Goal: Information Seeking & Learning: Check status

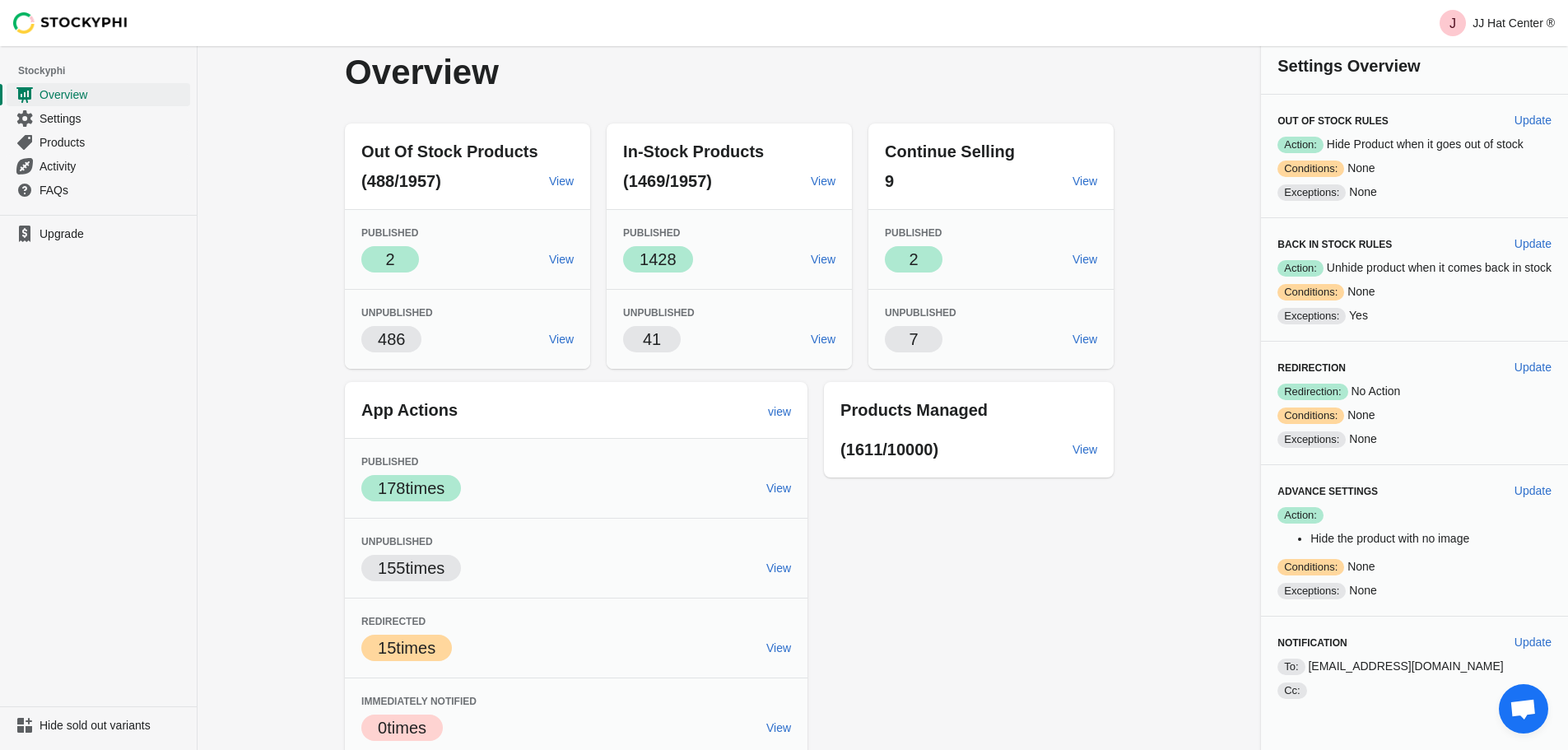
scroll to position [15, 0]
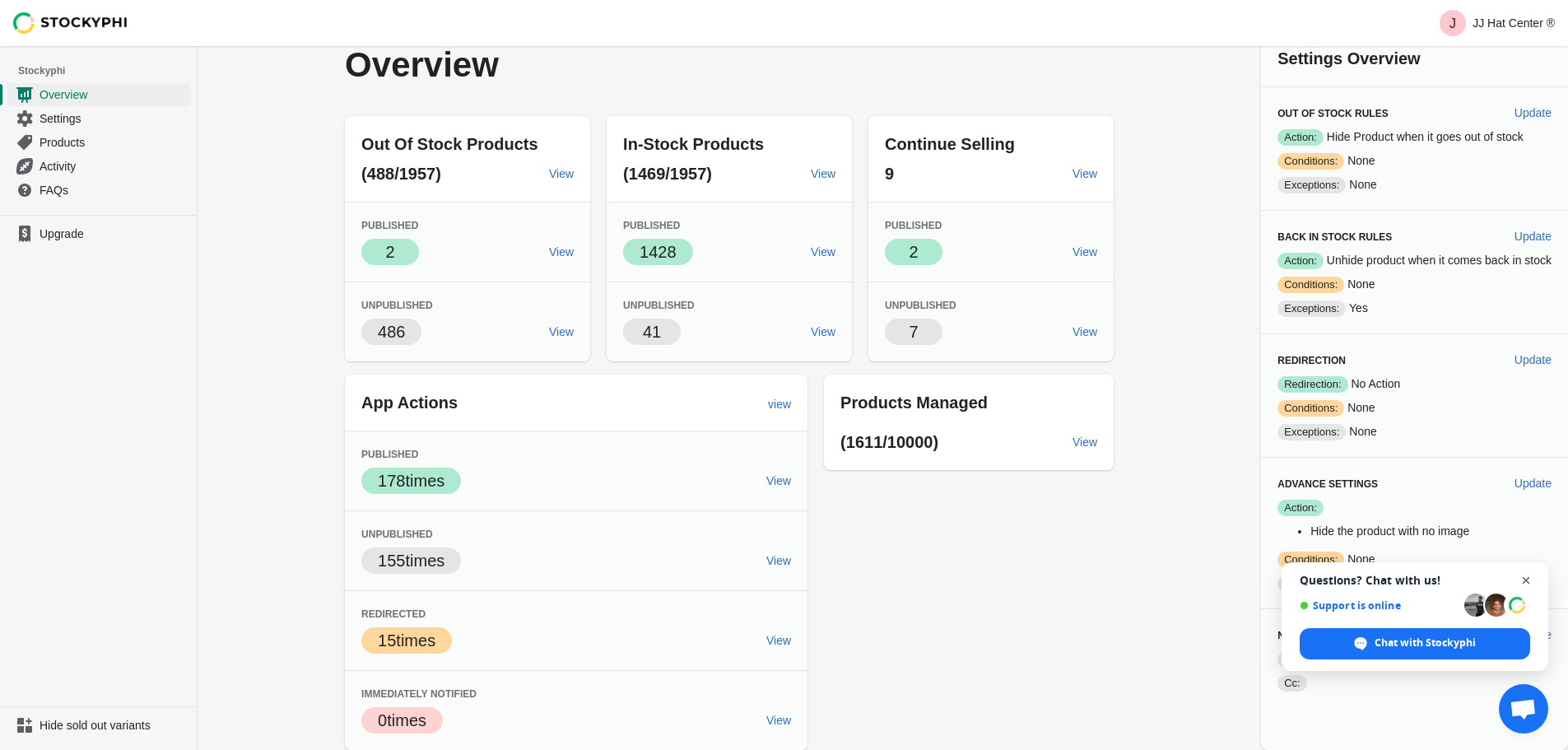
click at [1518, 577] on span "Close chat" at bounding box center [1525, 580] width 20 height 20
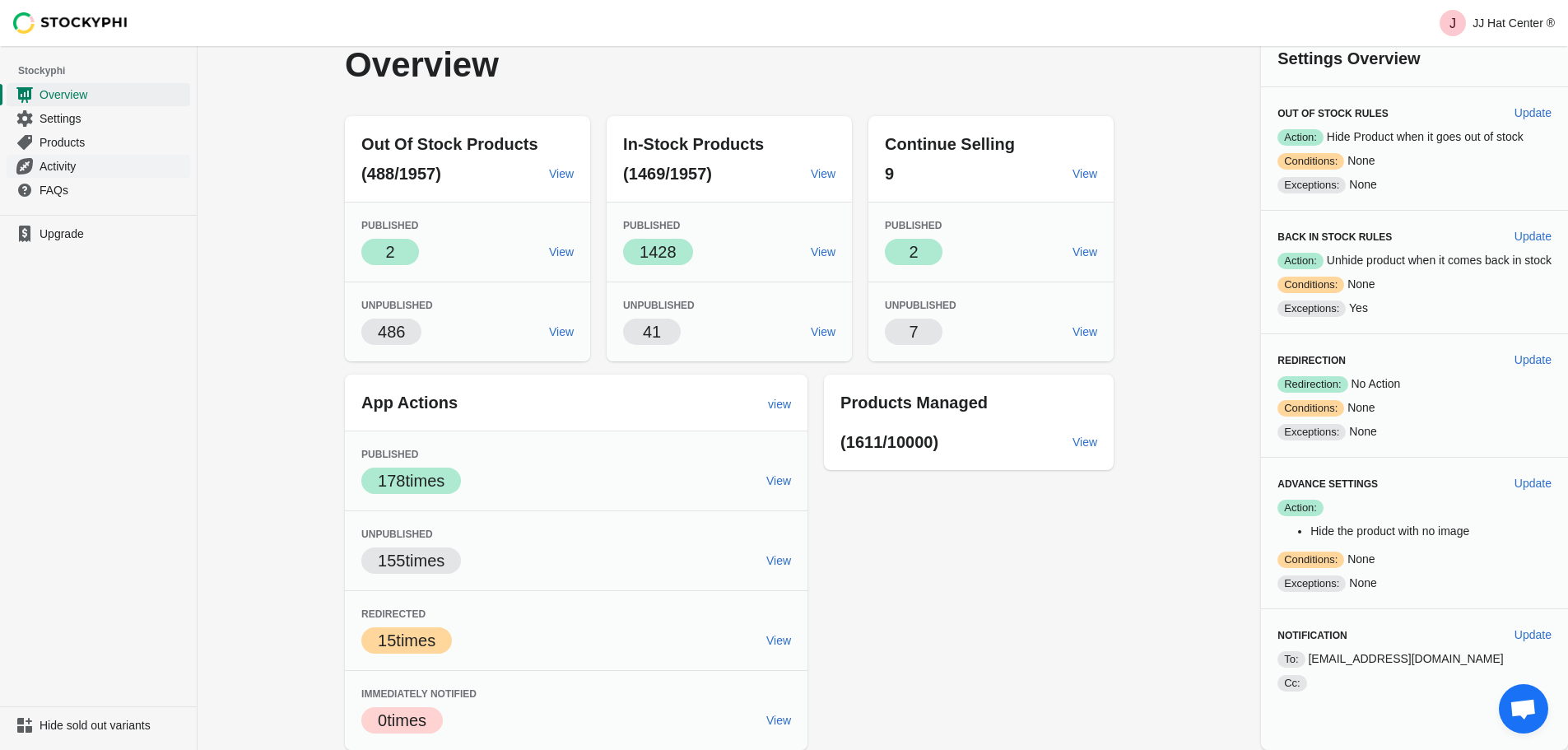
click at [89, 162] on span "Activity" at bounding box center [113, 166] width 147 height 16
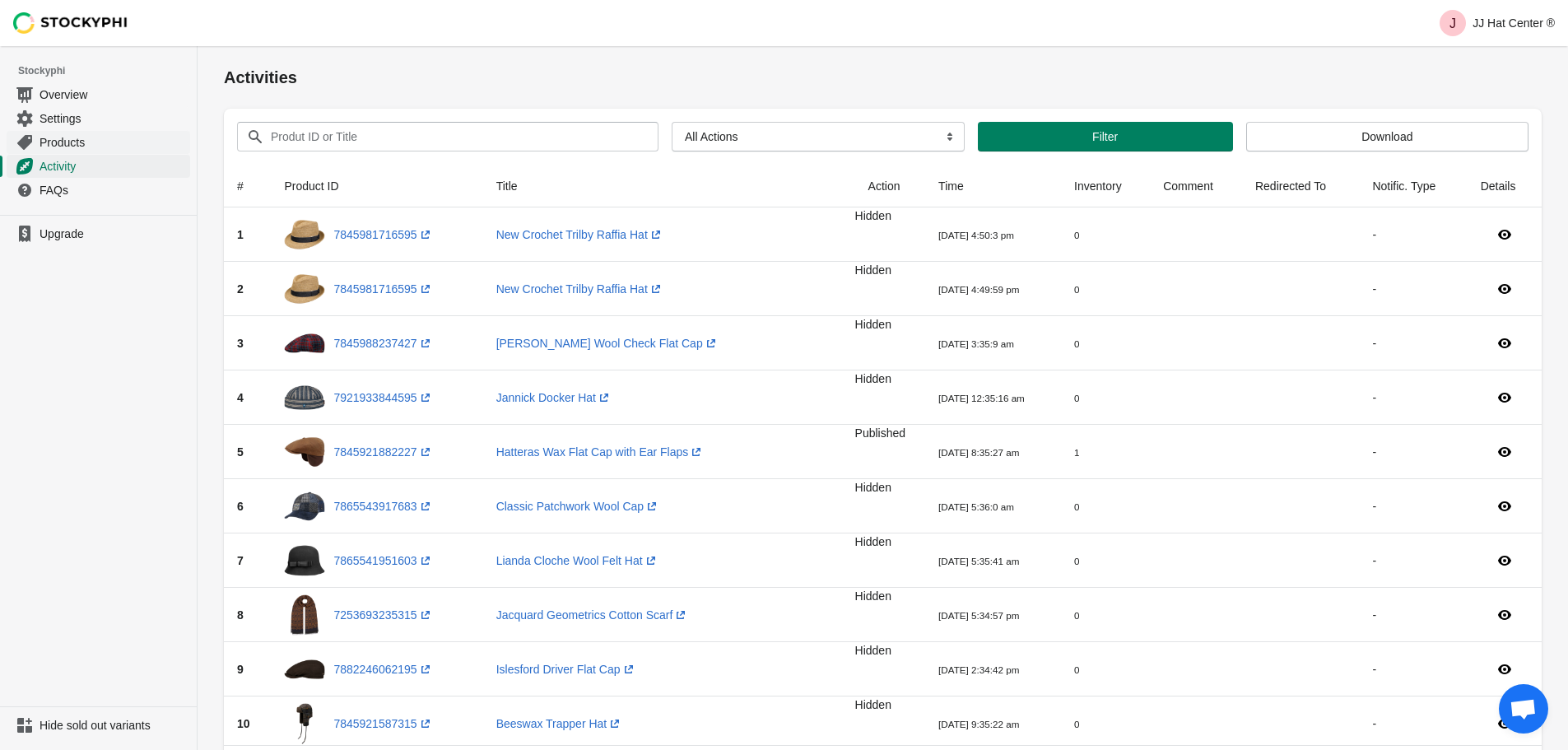
click at [80, 135] on span "Products" at bounding box center [113, 142] width 147 height 16
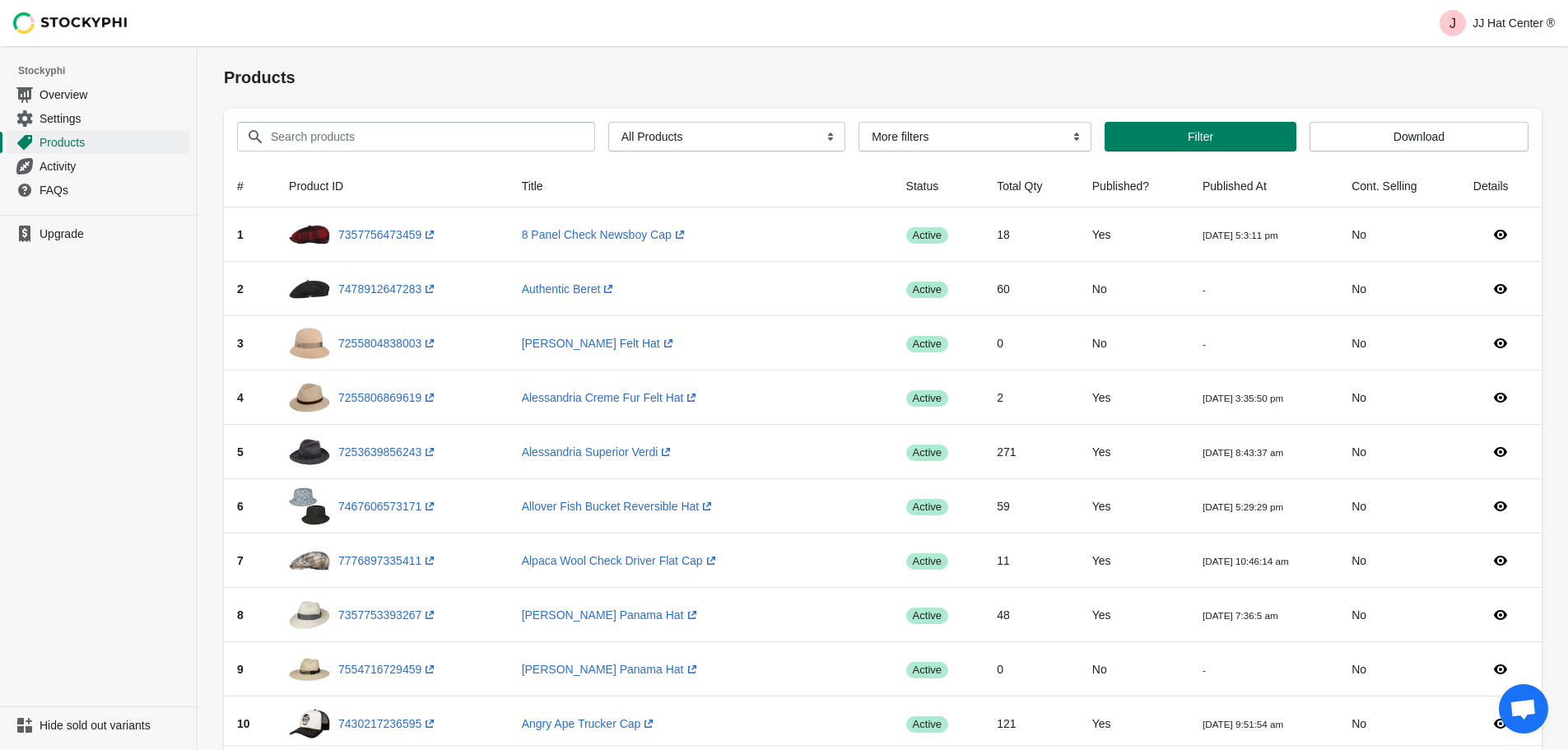
click at [1431, 95] on div "Products" at bounding box center [883, 77] width 1318 height 63
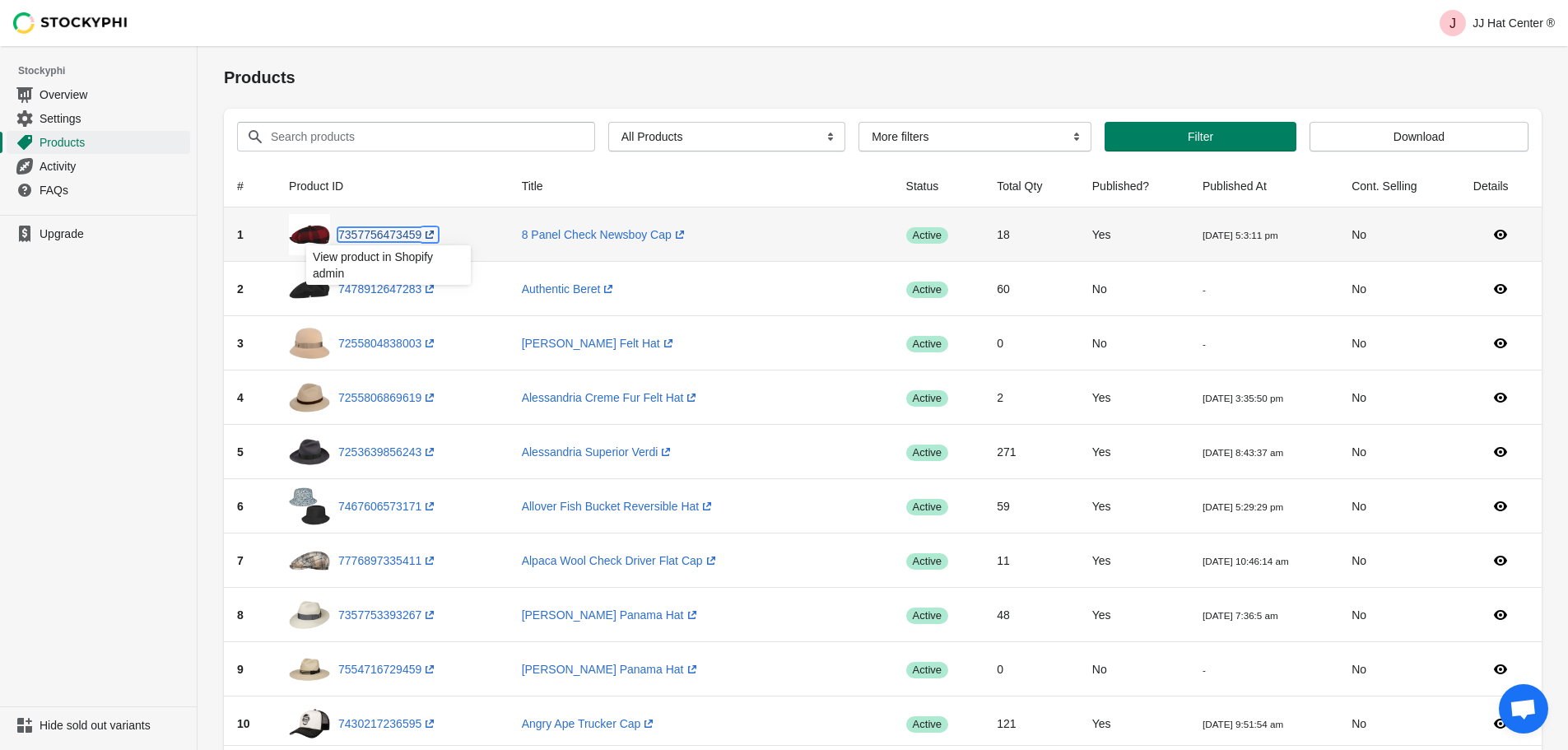
click at [399, 236] on link "7357756473459 (opens a new window)" at bounding box center [387, 235] width 100 height 14
click at [1500, 239] on icon at bounding box center [1500, 235] width 14 height 10
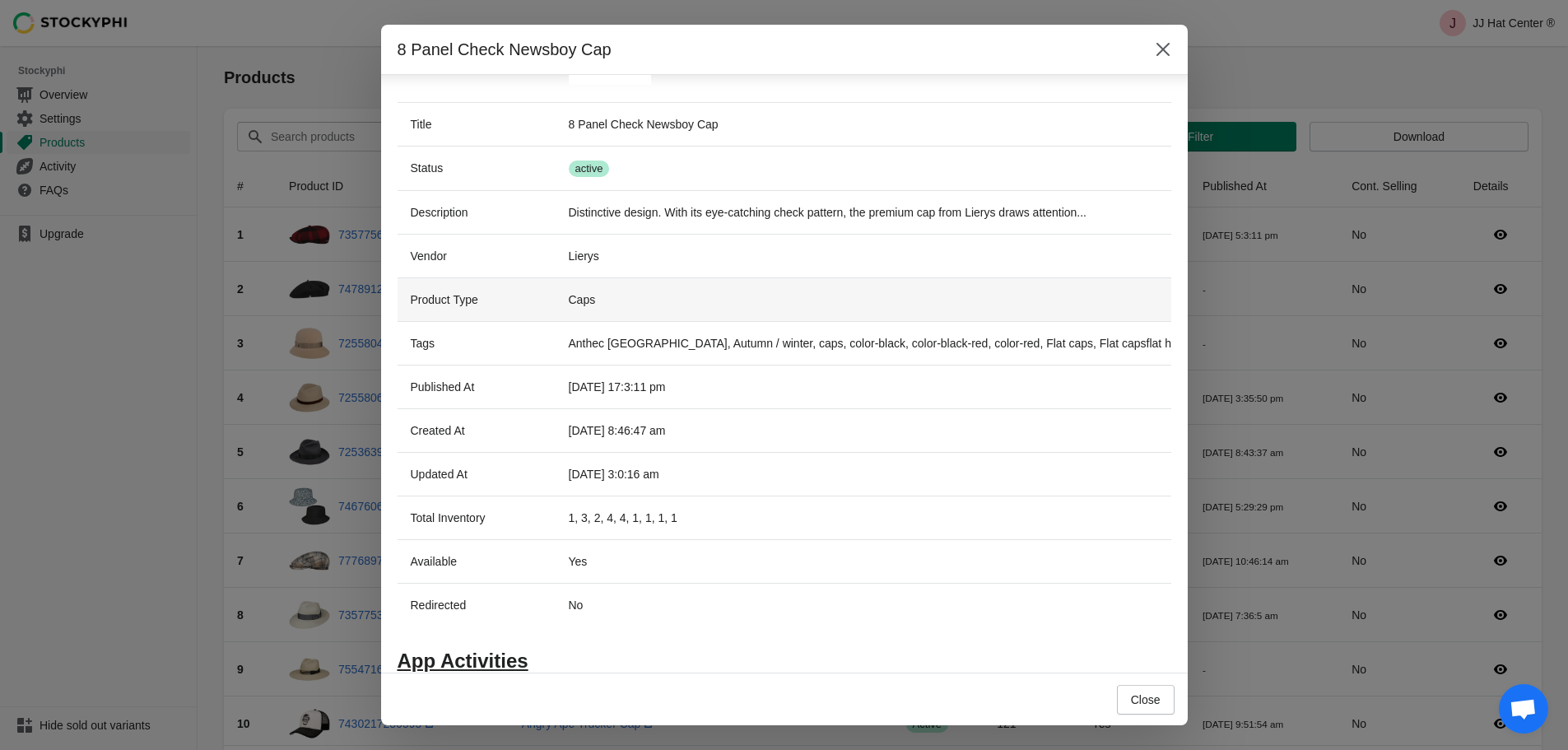
scroll to position [257, 0]
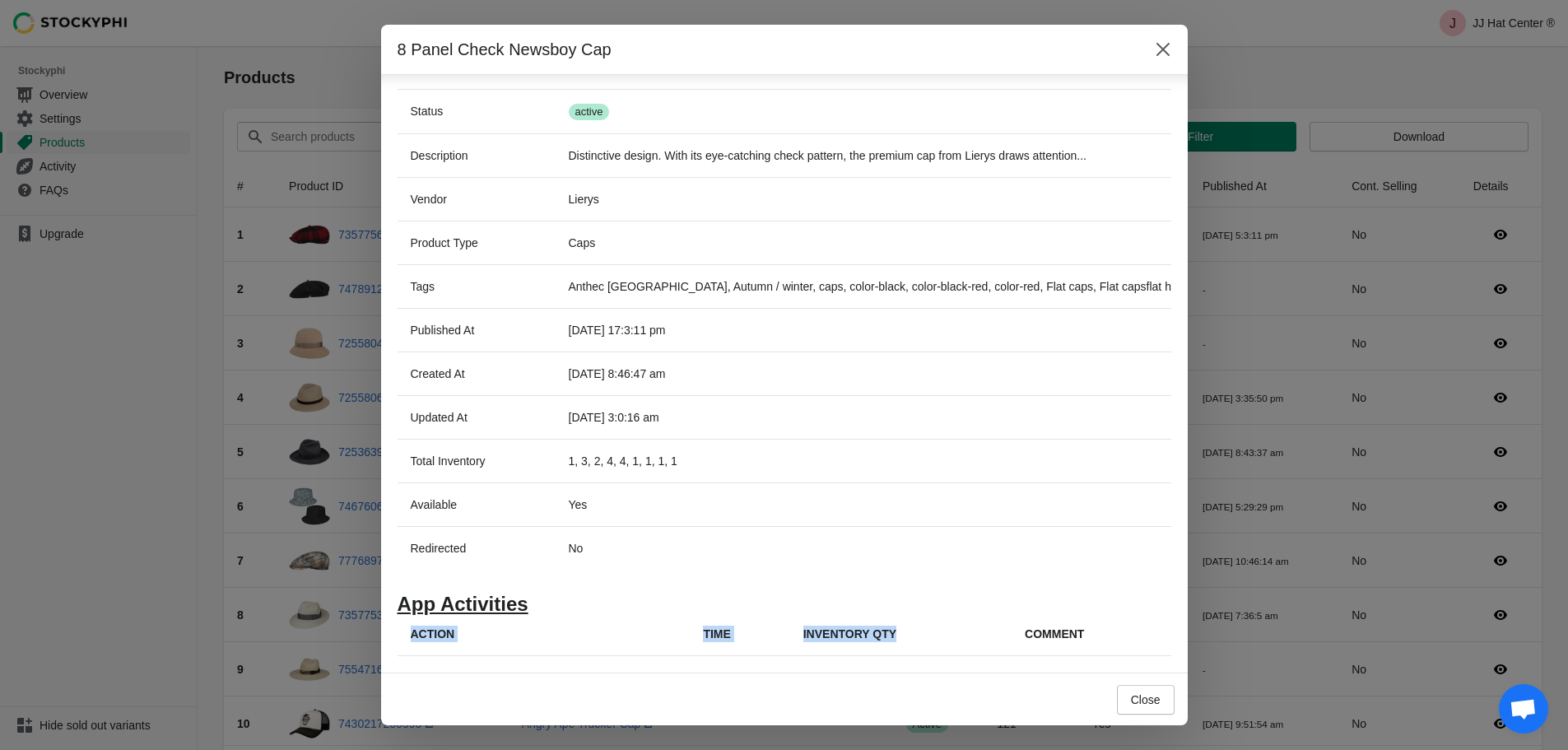
drag, startPoint x: 955, startPoint y: 625, endPoint x: 1173, endPoint y: 629, distance: 218.0
click at [1173, 629] on section "Key Value Image Title 8 Panel Check Newsboy Cap Status Success active Descripti…" at bounding box center [784, 251] width 807 height 843
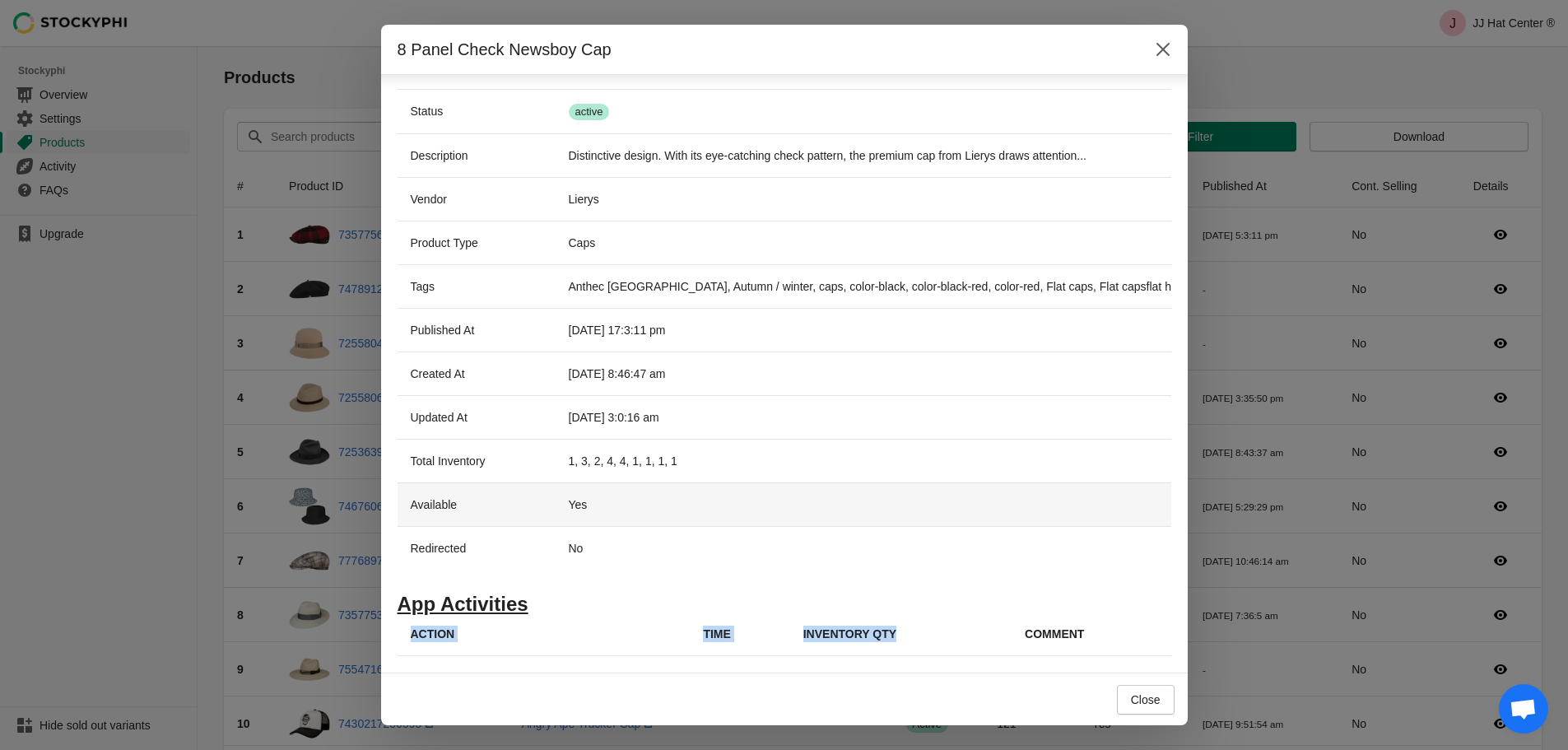
drag, startPoint x: 703, startPoint y: 350, endPoint x: 785, endPoint y: 486, distance: 158.8
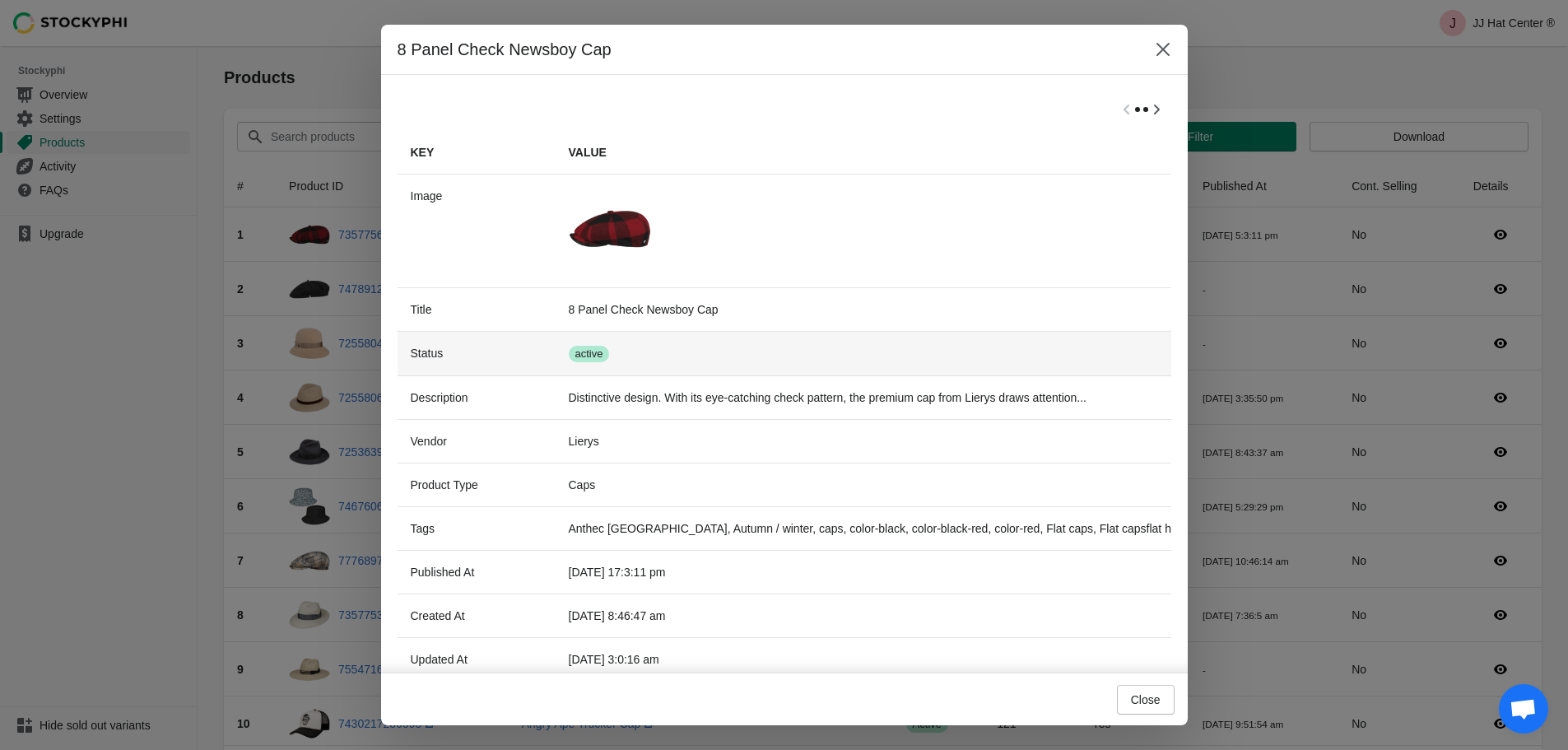
scroll to position [0, 0]
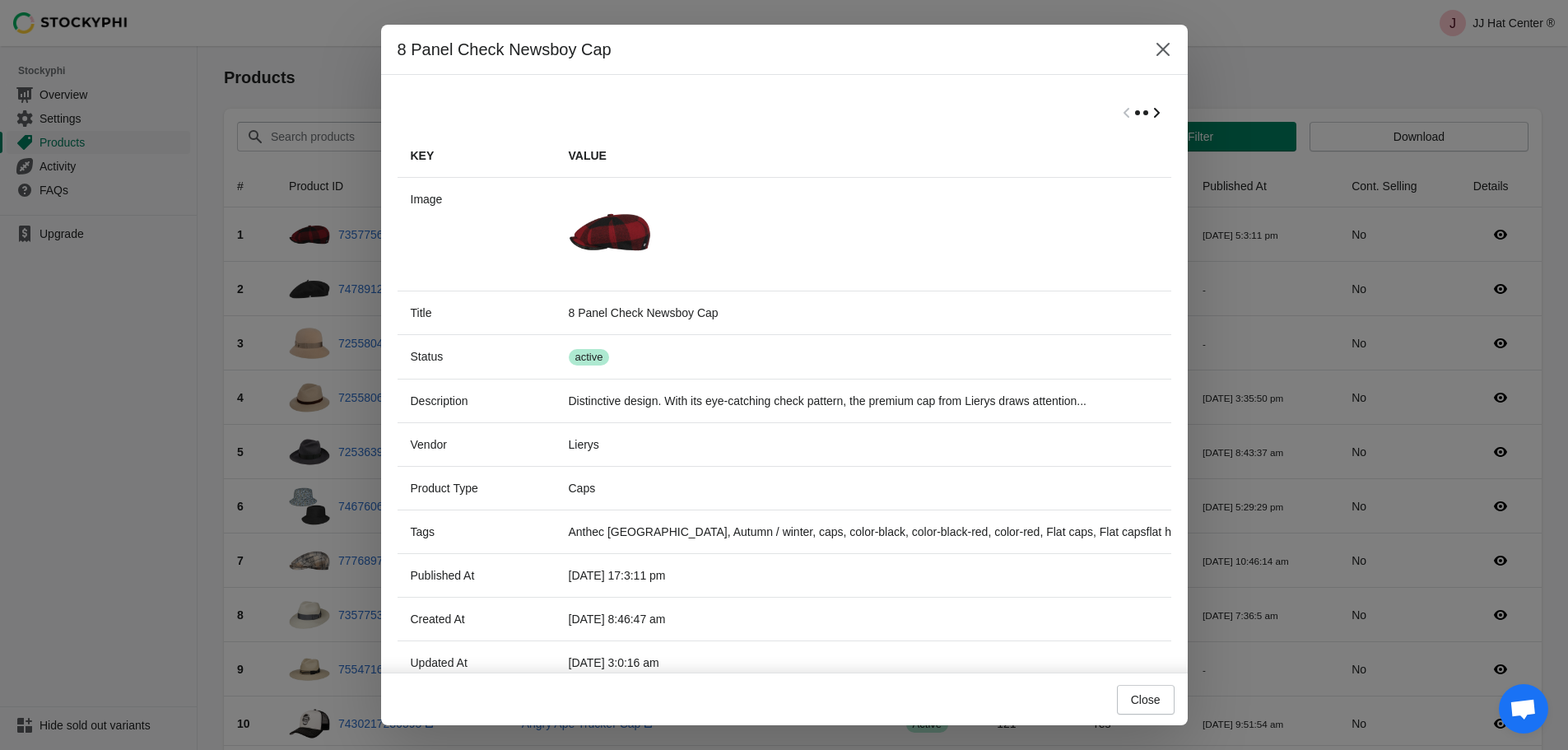
click at [1151, 115] on icon "Scroll table right one column" at bounding box center [1155, 112] width 16 height 16
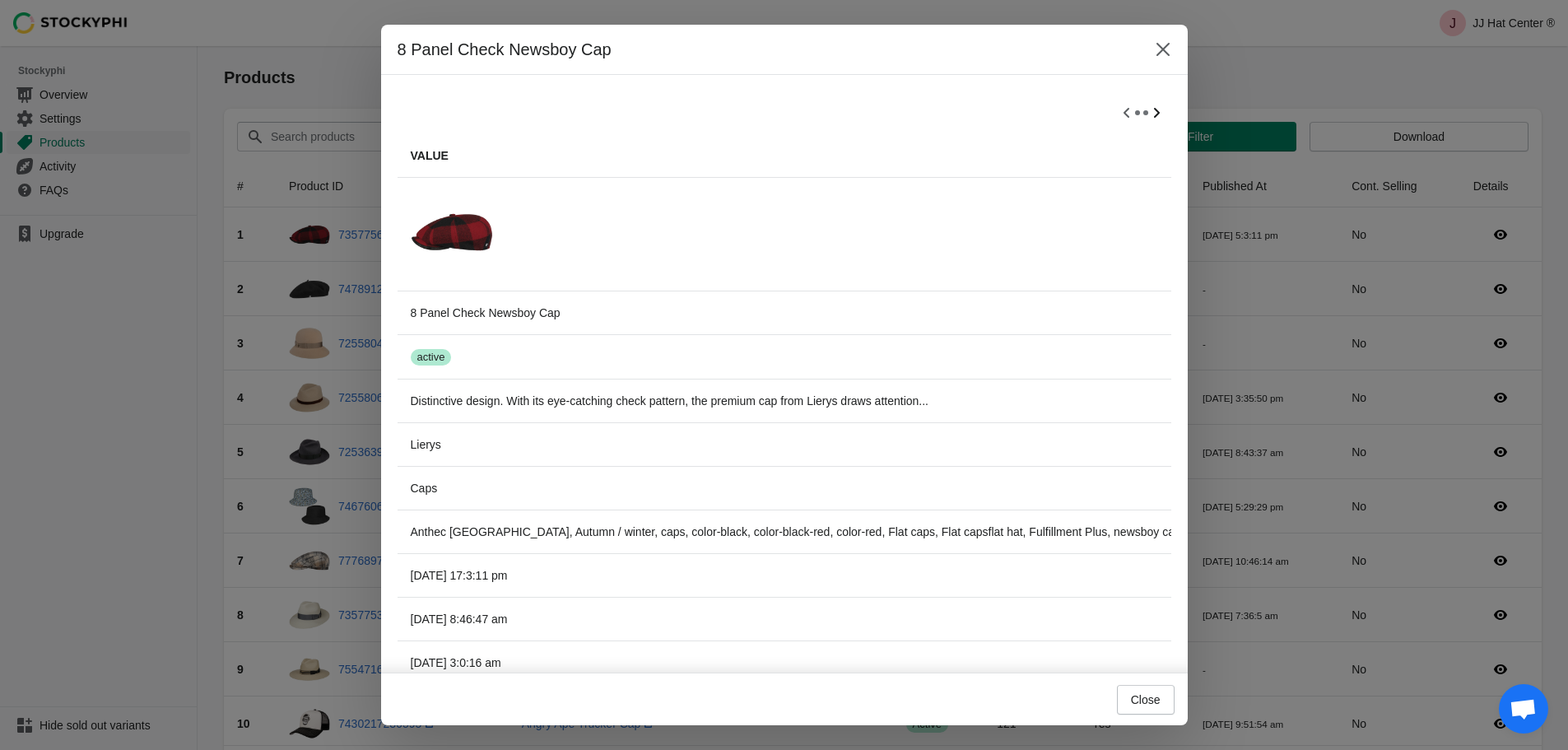
click at [1150, 115] on icon "Scroll table right one column" at bounding box center [1155, 112] width 16 height 16
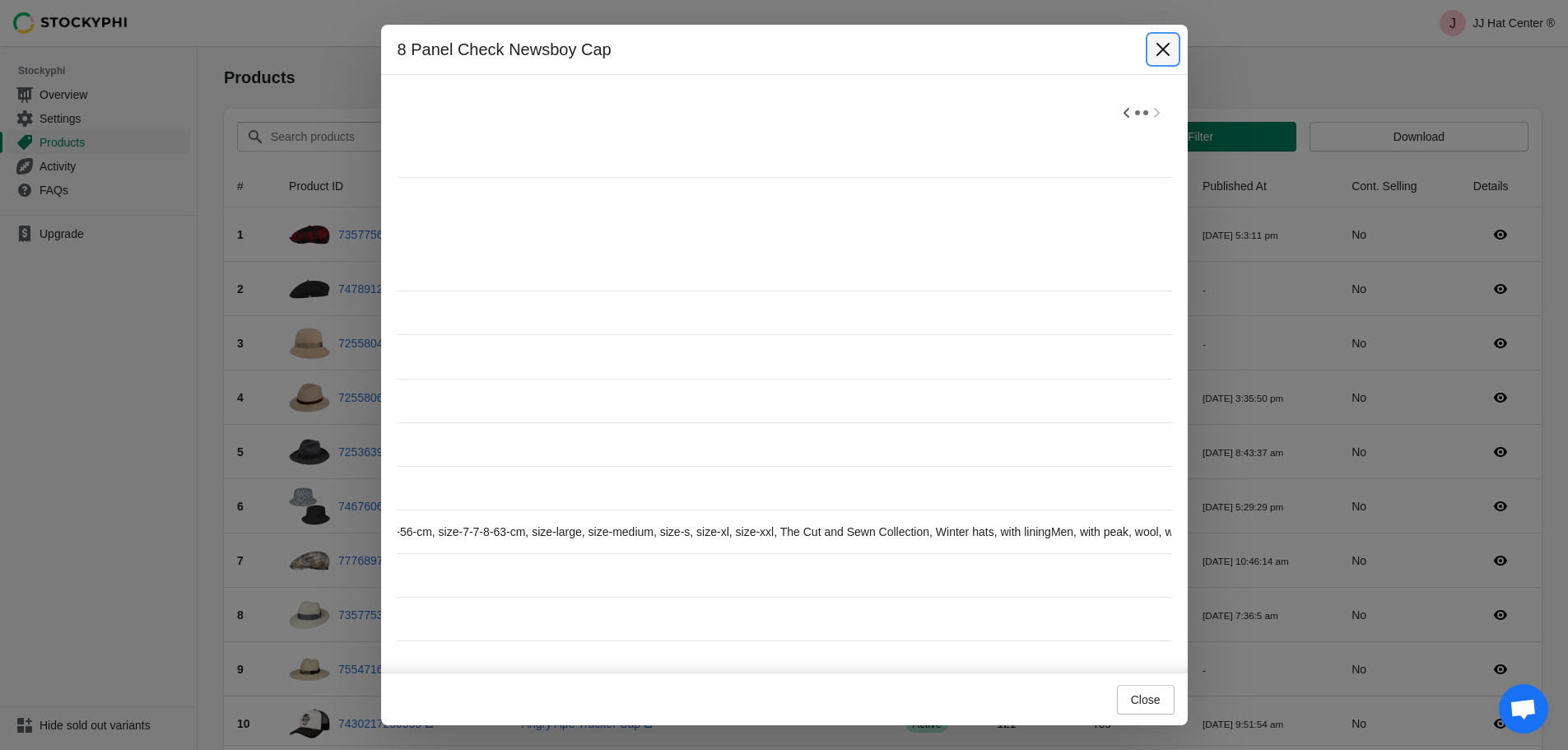
click at [1148, 45] on button "Close" at bounding box center [1162, 49] width 30 height 30
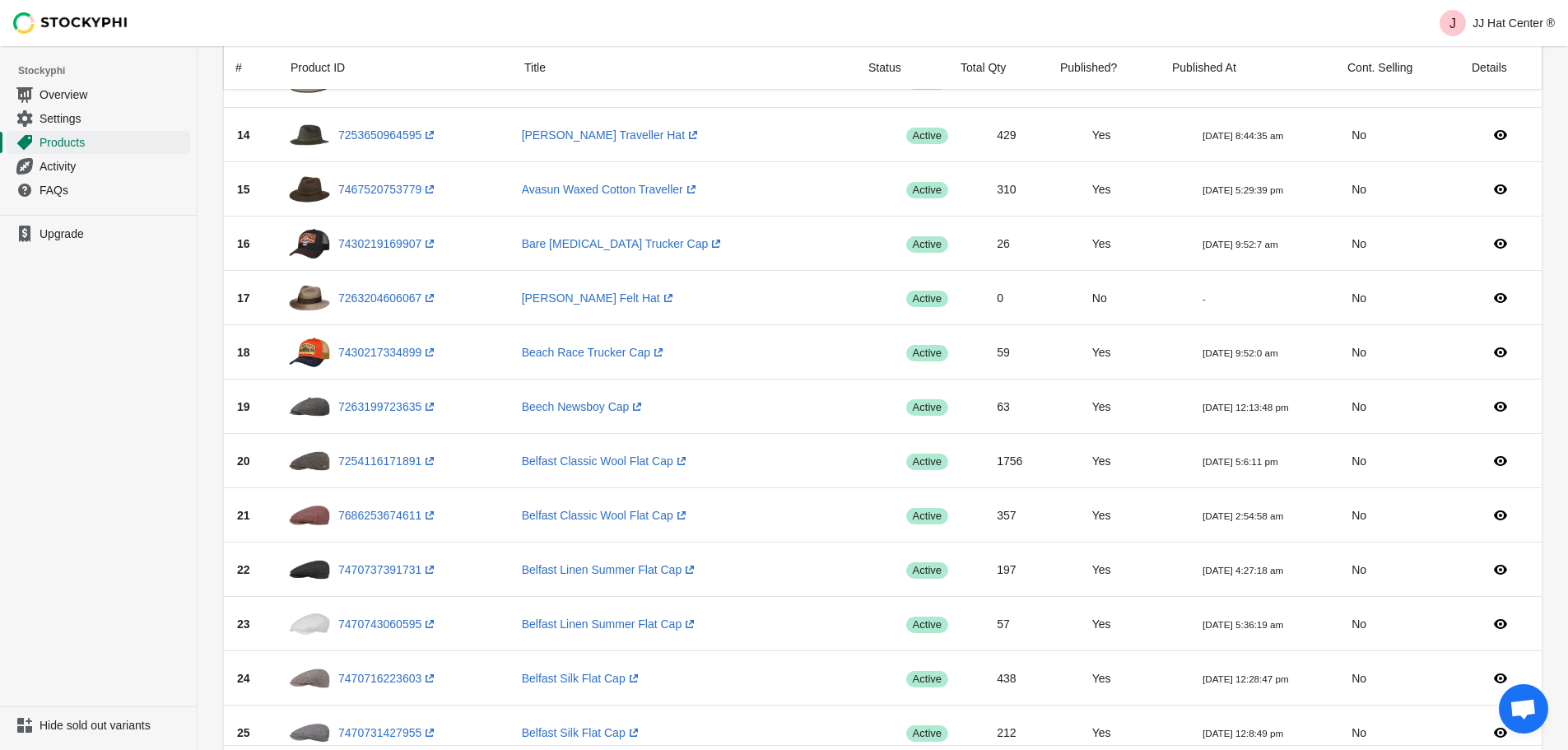
scroll to position [988, 0]
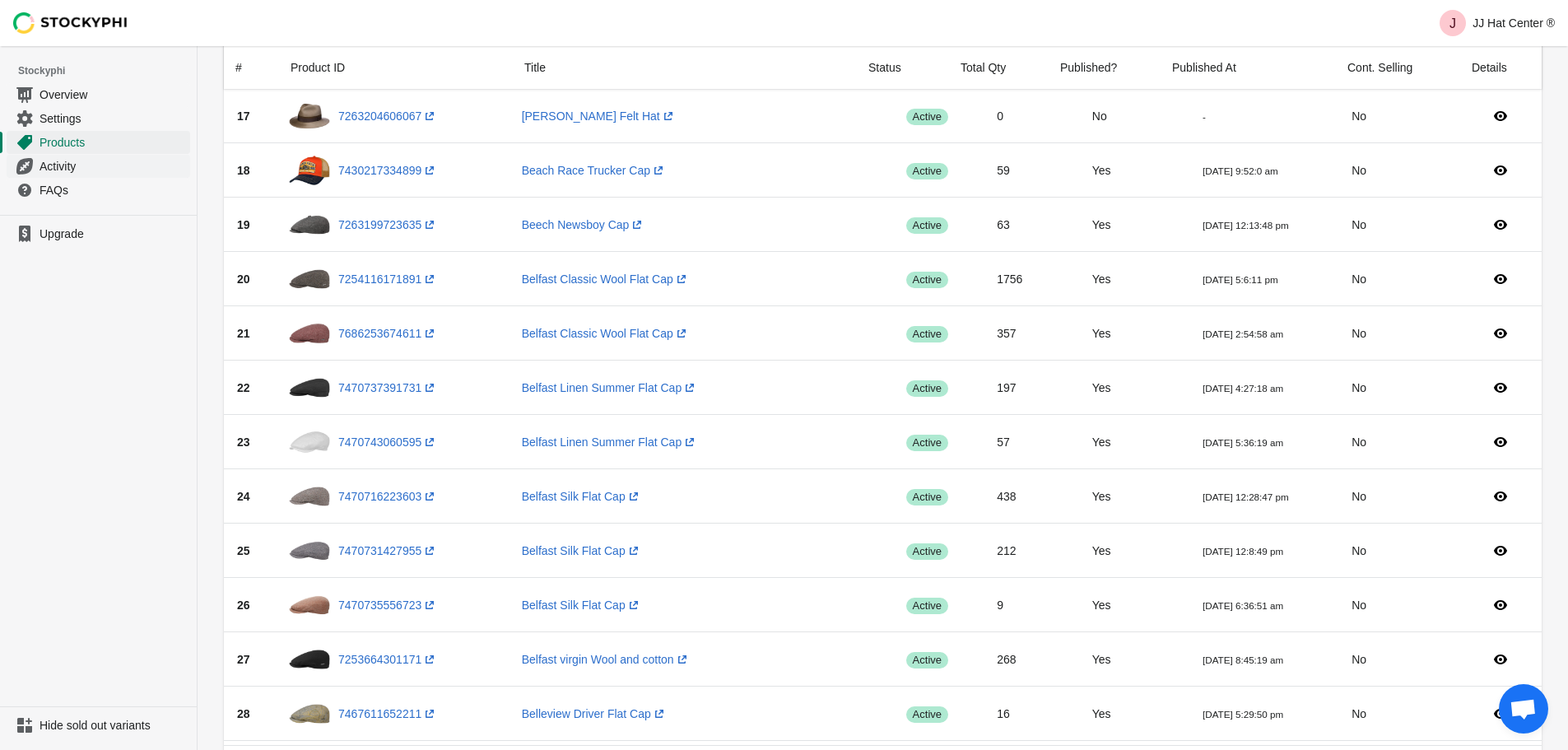
click at [80, 165] on span "Activity" at bounding box center [113, 166] width 147 height 16
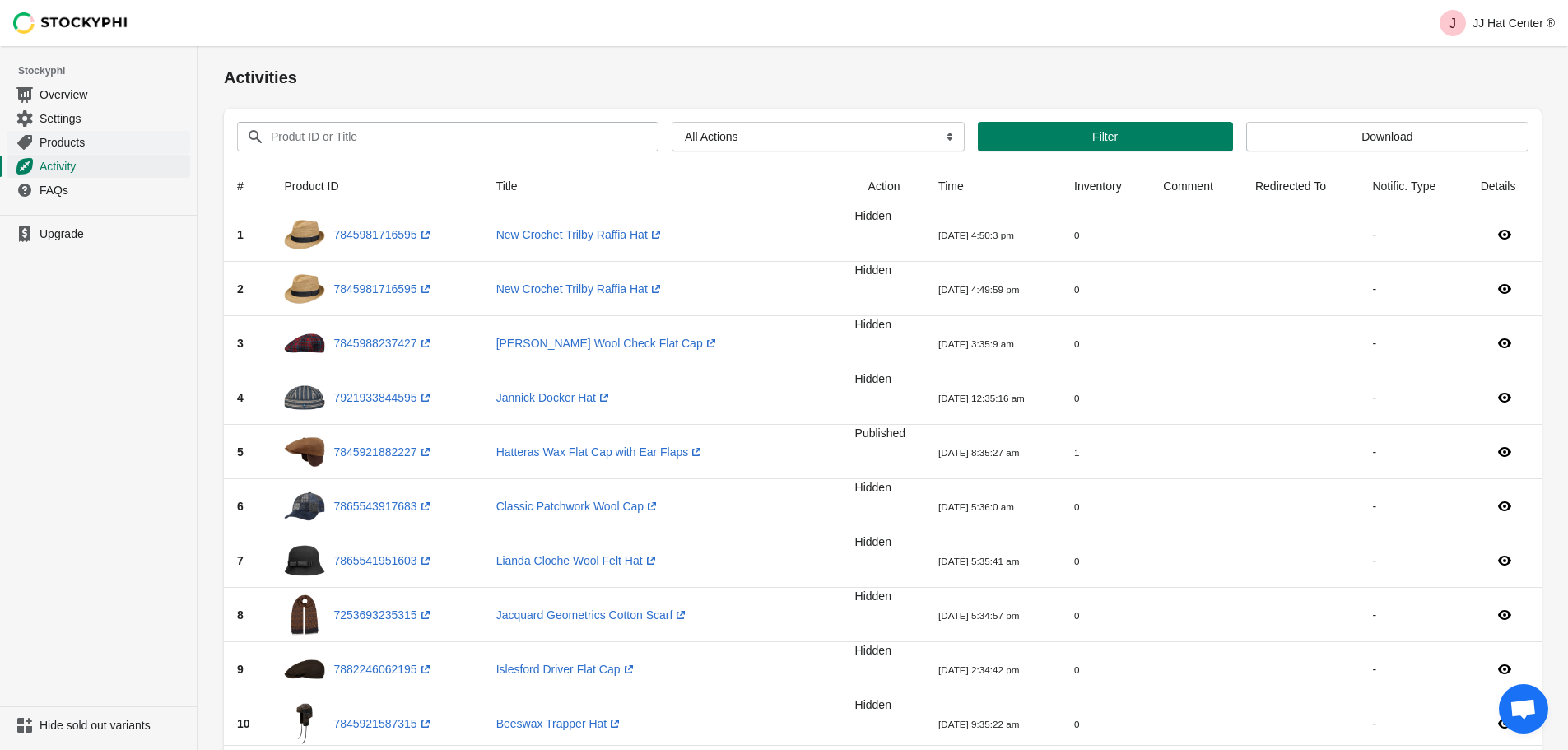
click at [87, 142] on span "Products" at bounding box center [113, 142] width 147 height 16
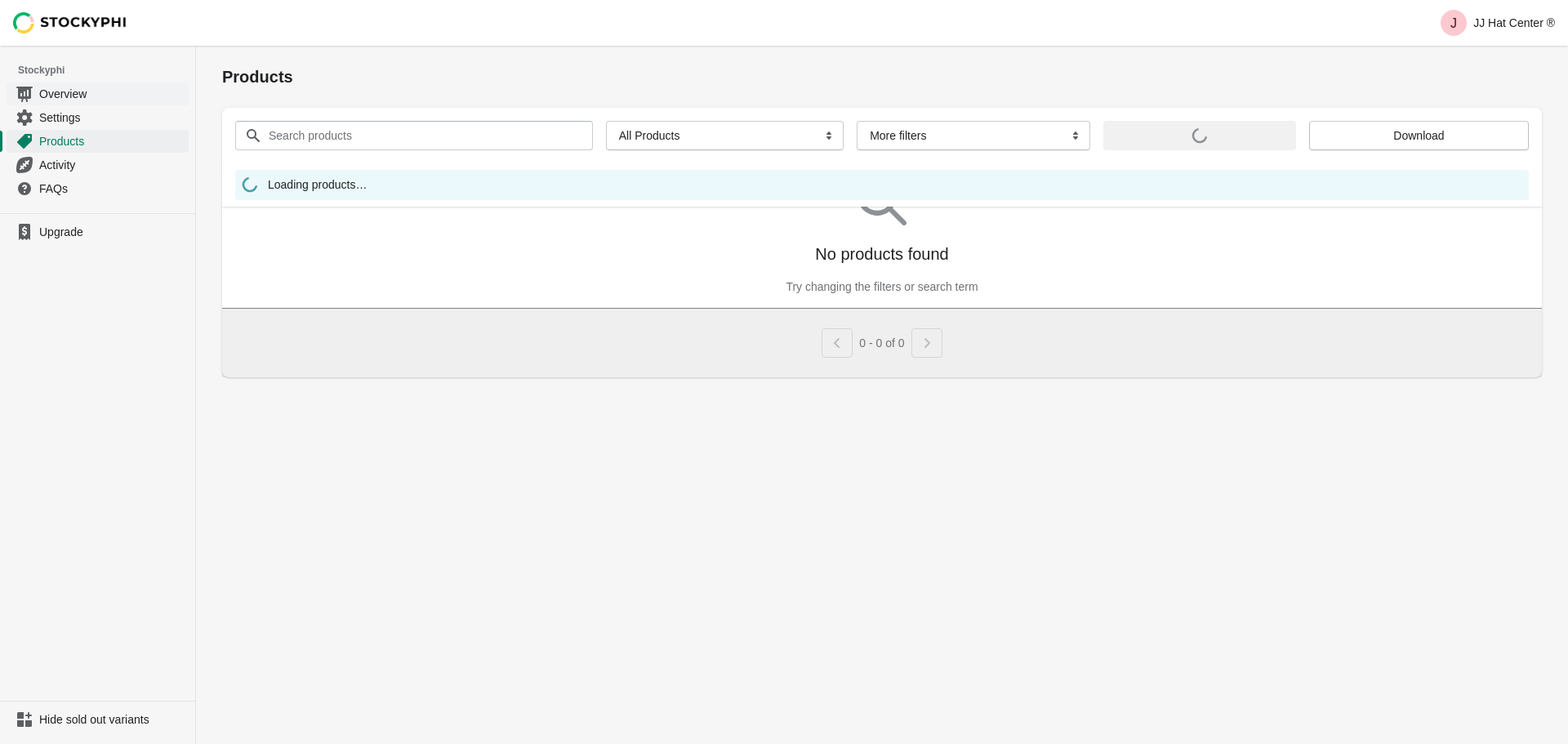
click at [100, 99] on span "Overview" at bounding box center [112, 93] width 146 height 16
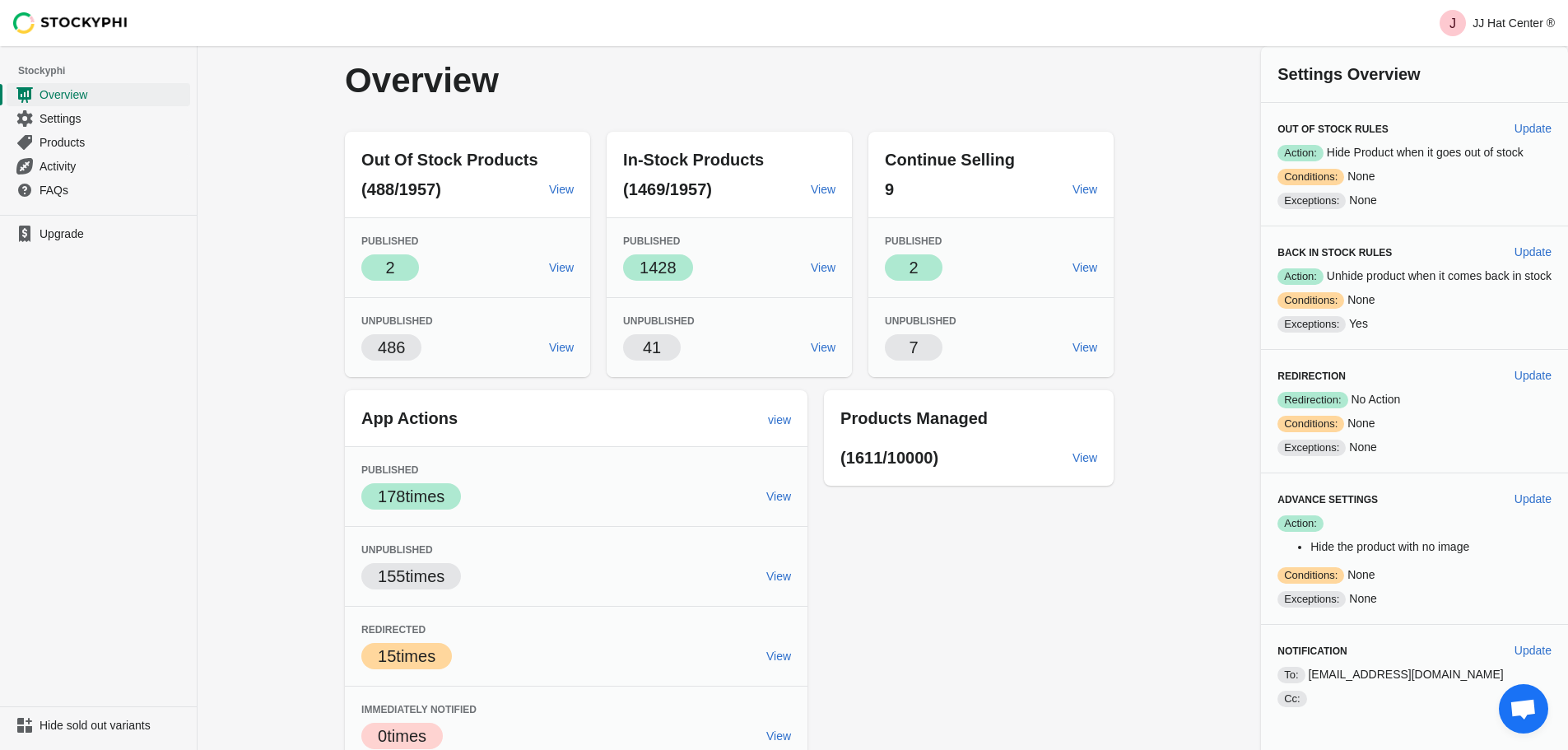
click at [1195, 272] on div "Overview Out Of Stock Products (488/1957) View Published Success 2 View Unpubli…" at bounding box center [882, 406] width 1370 height 720
click at [832, 272] on span "View" at bounding box center [823, 268] width 25 height 14
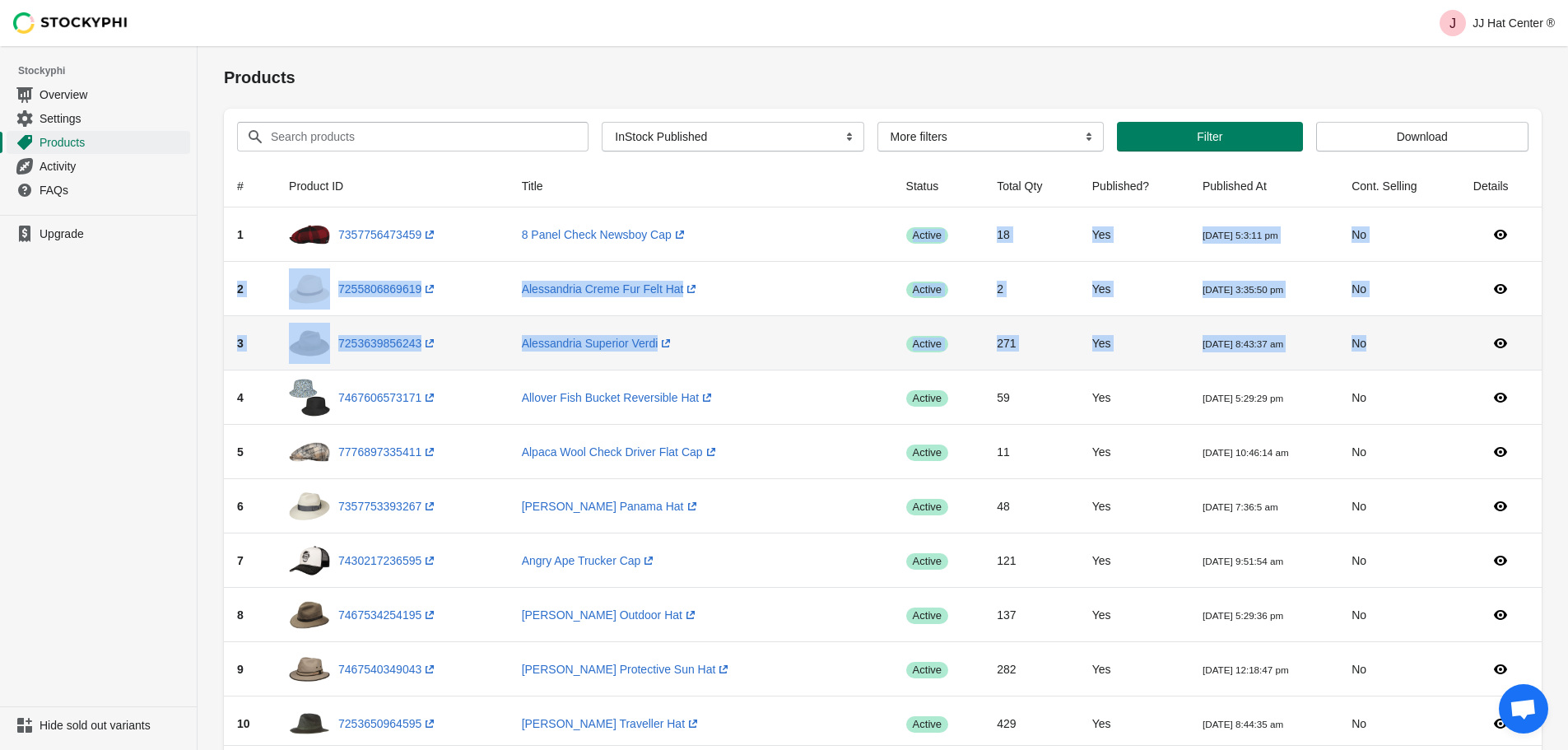
drag, startPoint x: 782, startPoint y: 242, endPoint x: 1534, endPoint y: 322, distance: 756.2
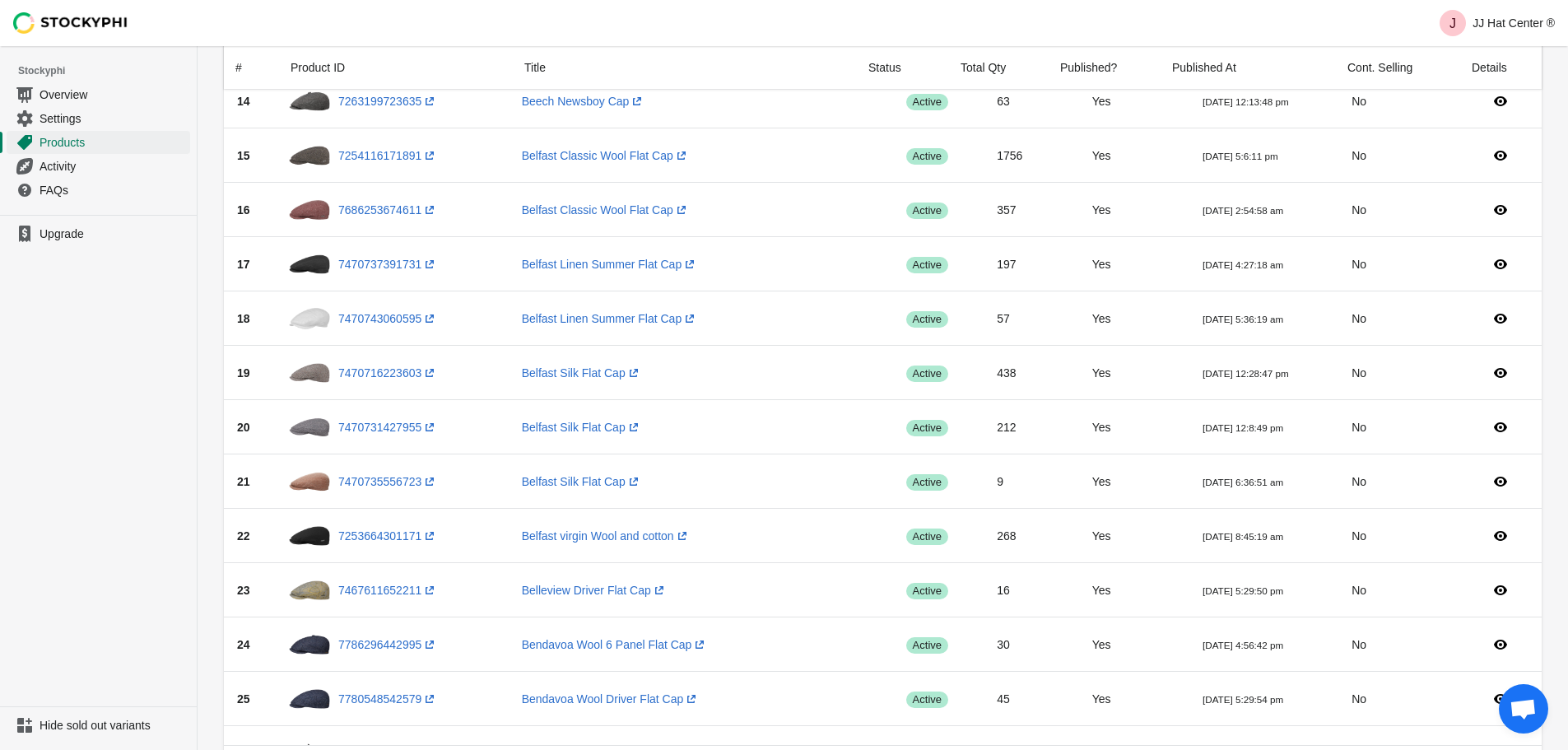
scroll to position [659, 0]
